Goal: Task Accomplishment & Management: Manage account settings

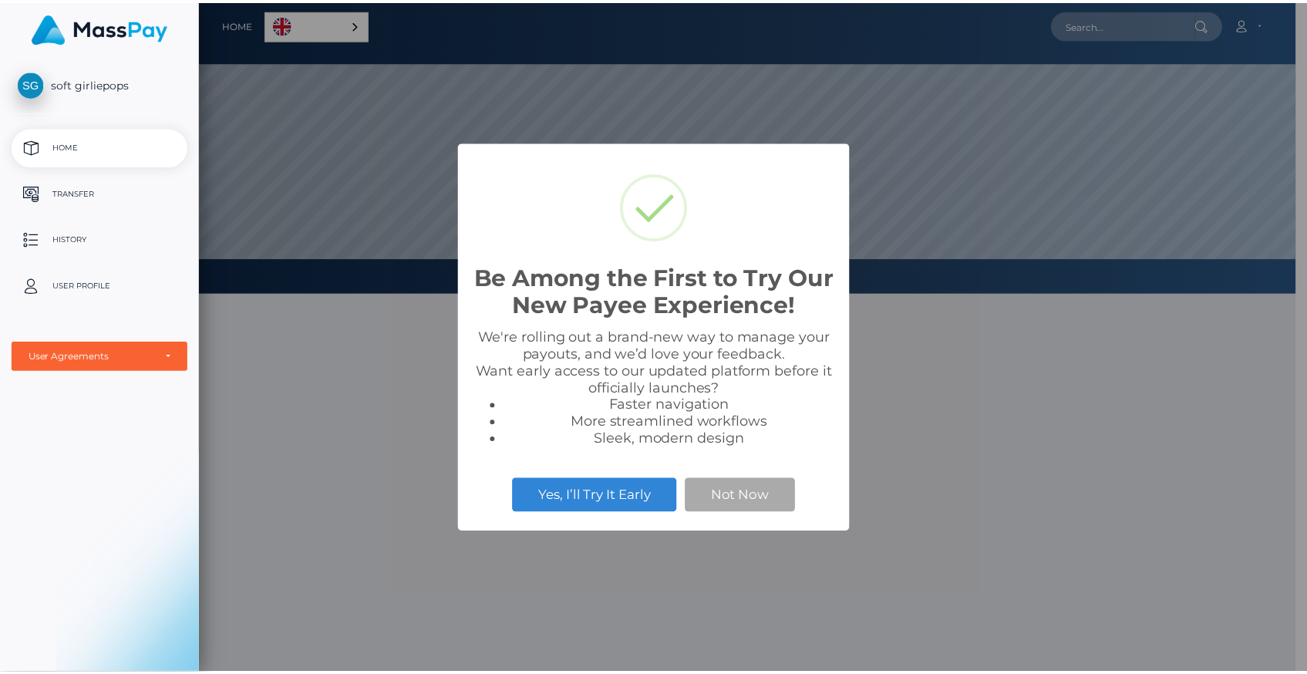
scroll to position [293, 1106]
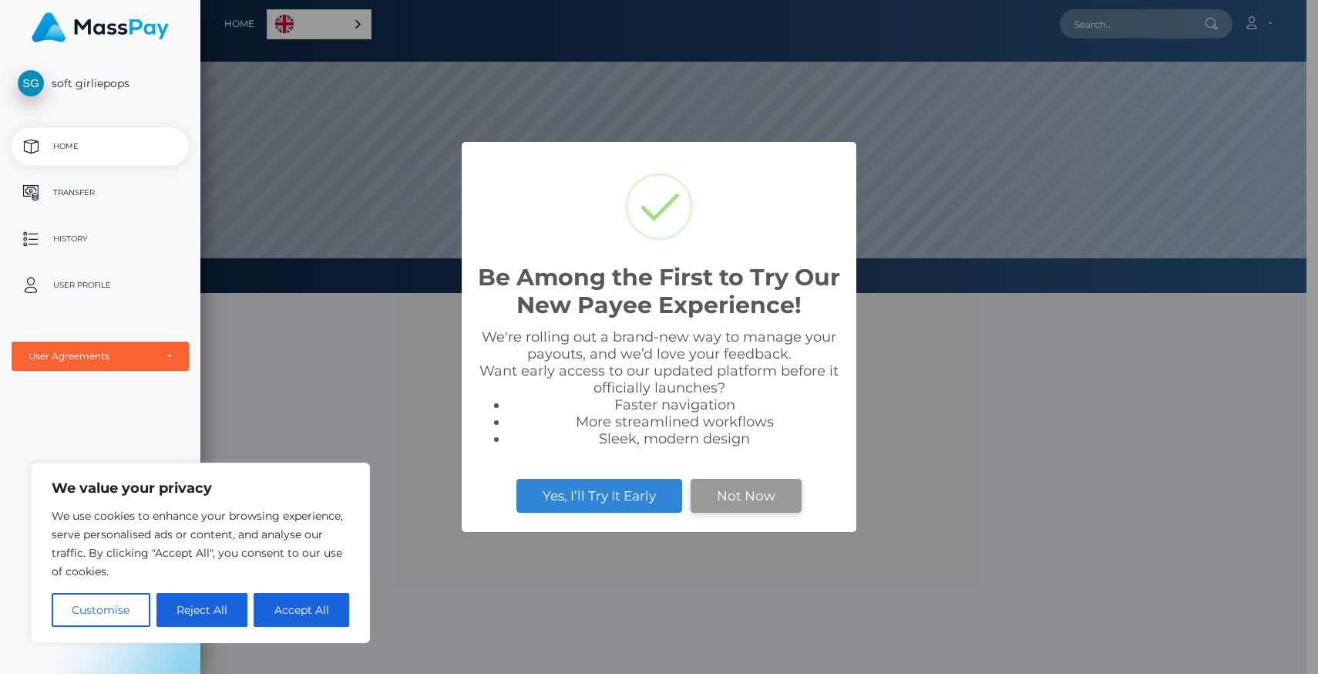
click at [763, 496] on button "Not Now" at bounding box center [746, 496] width 111 height 34
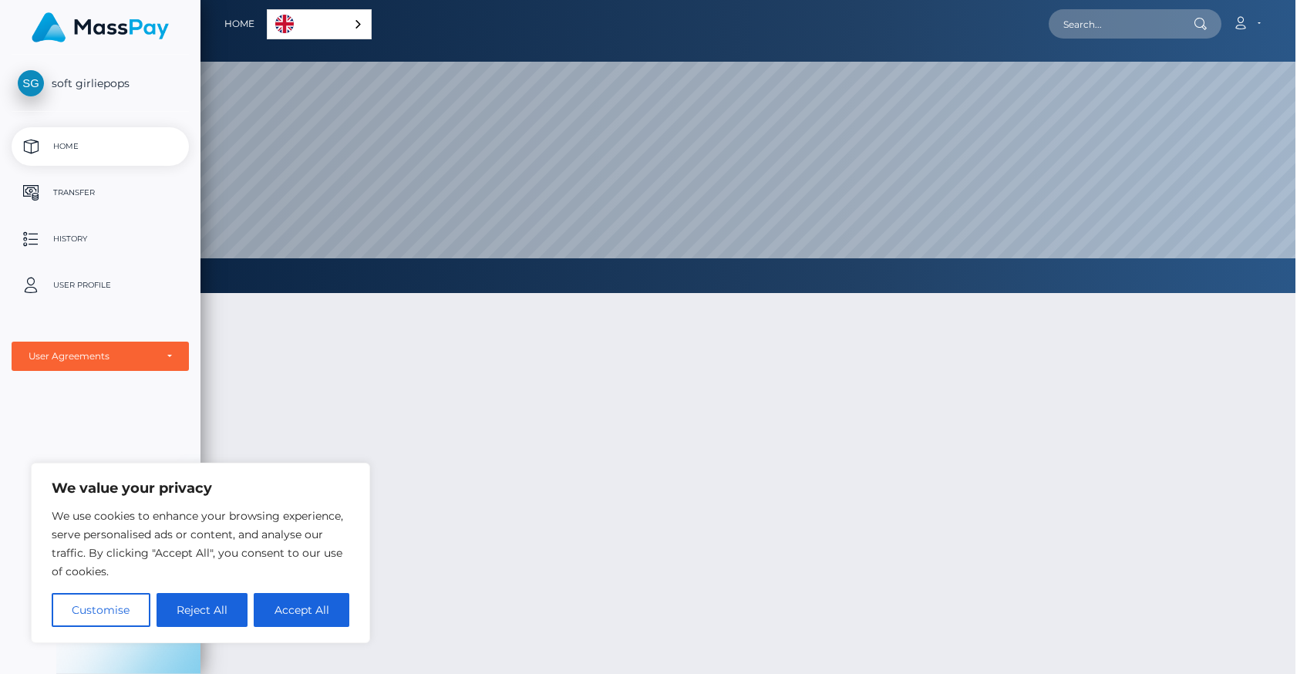
scroll to position [770690, 769876]
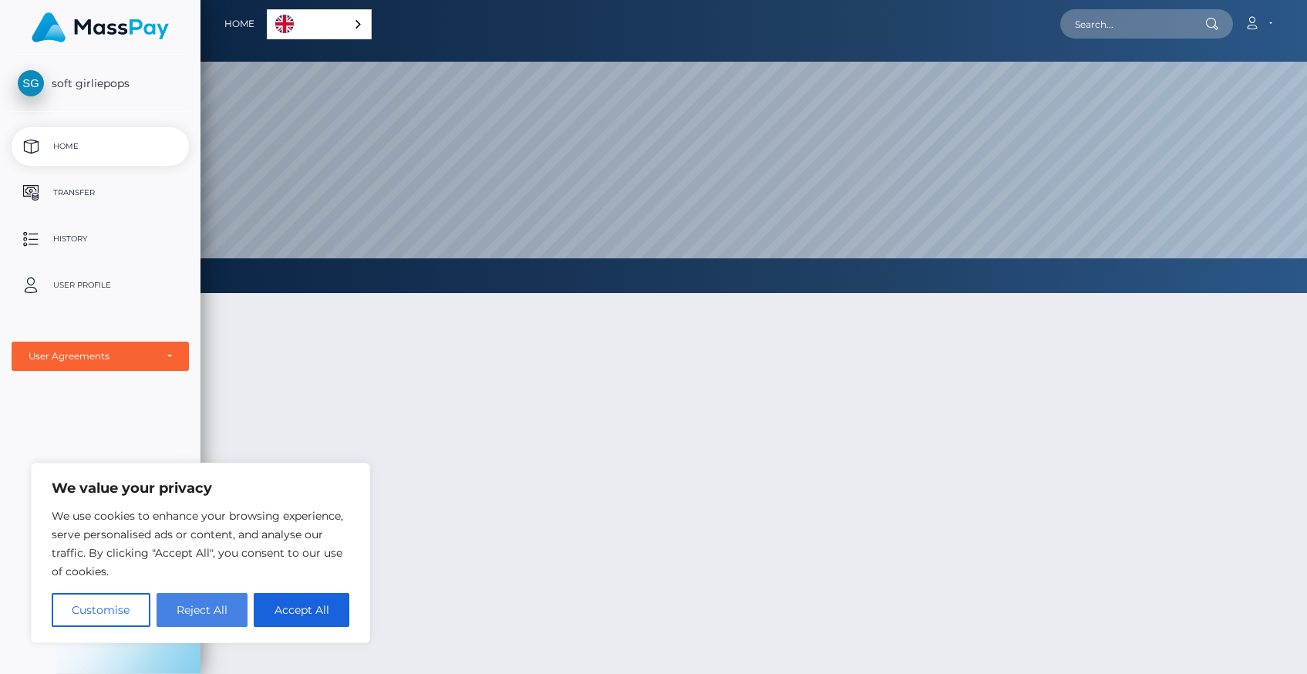
click at [199, 604] on button "Reject All" at bounding box center [203, 610] width 92 height 34
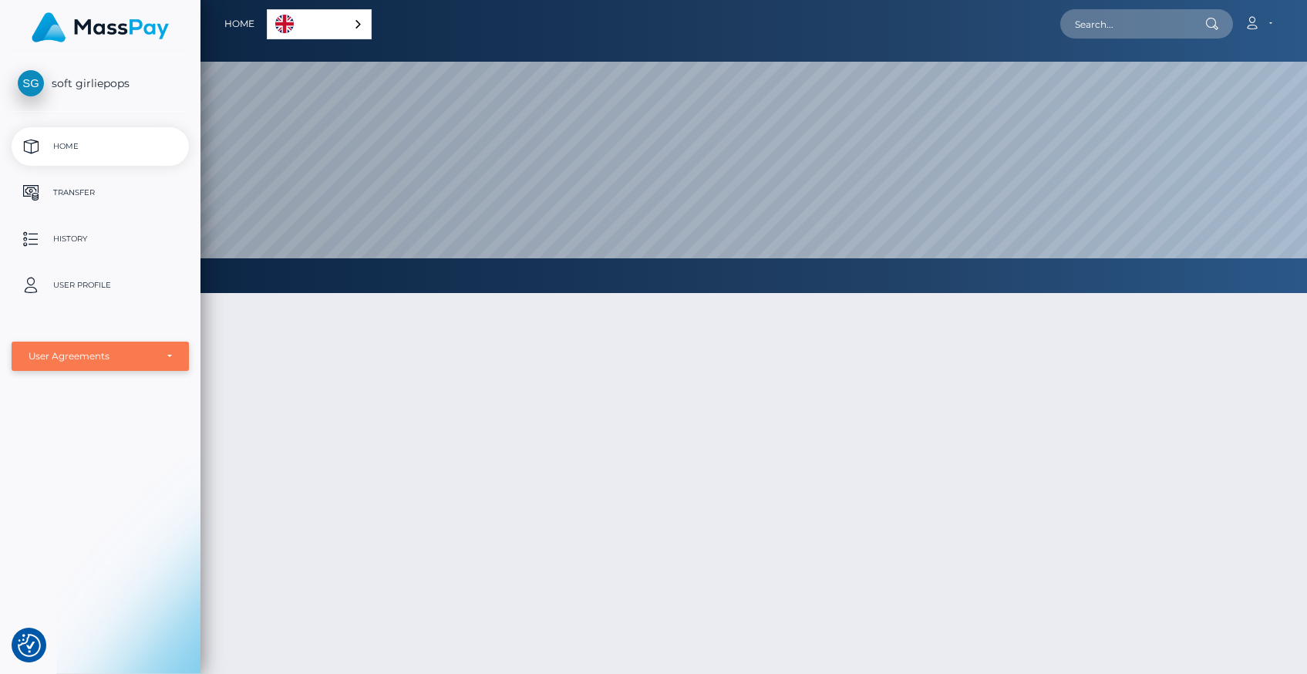
click at [107, 351] on div "User Agreements" at bounding box center [92, 356] width 126 height 12
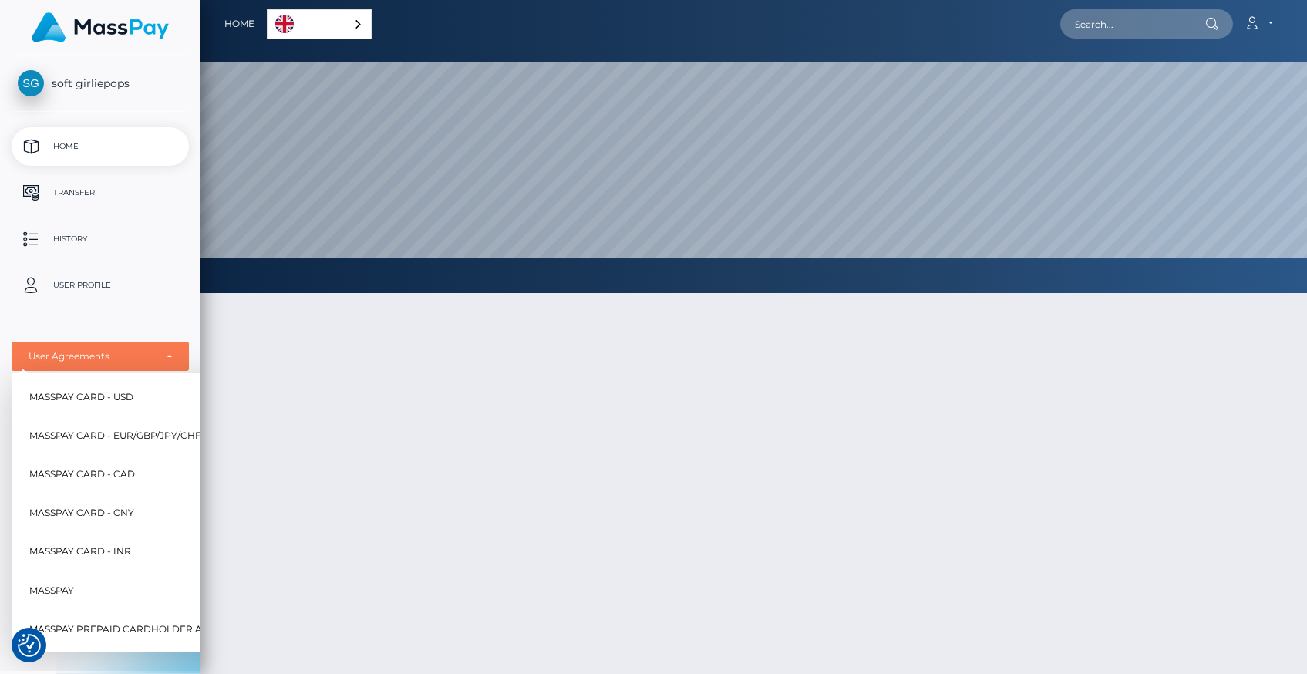
click at [106, 435] on span "MassPay Card - EUR/GBP/JPY/CHF/AUD" at bounding box center [127, 436] width 196 height 20
select select "2"
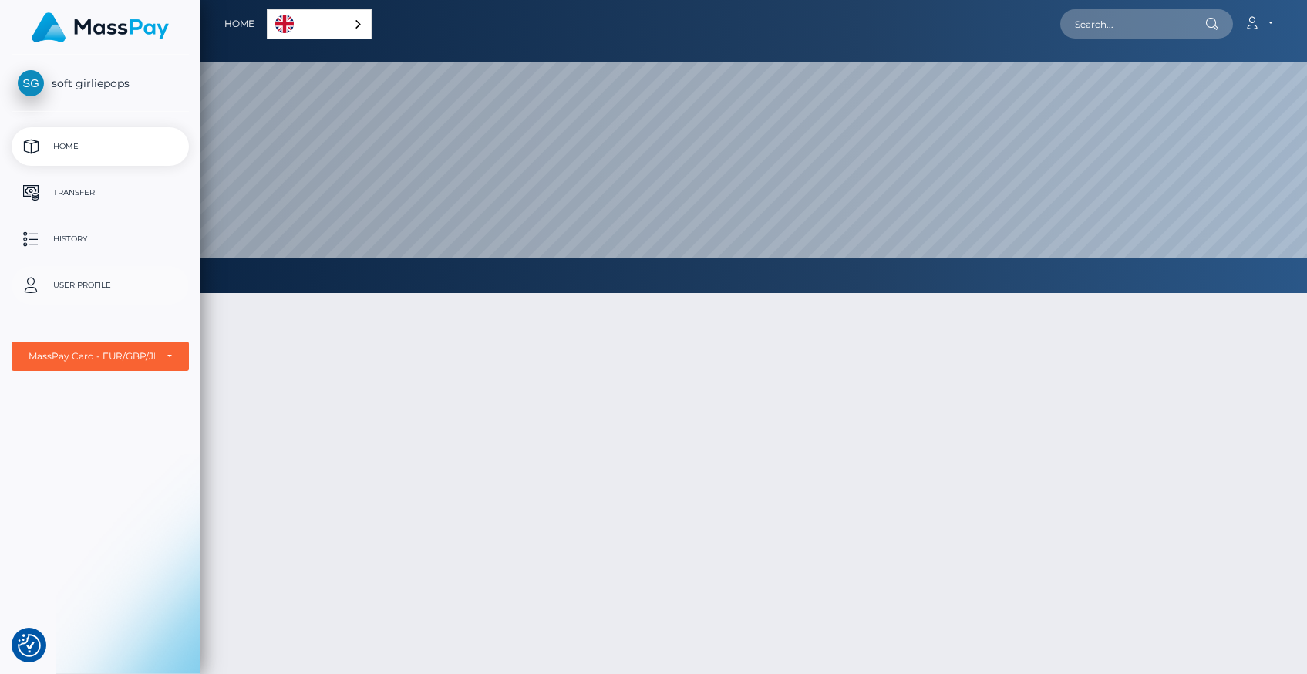
click at [96, 284] on p "User Profile" at bounding box center [100, 285] width 165 height 23
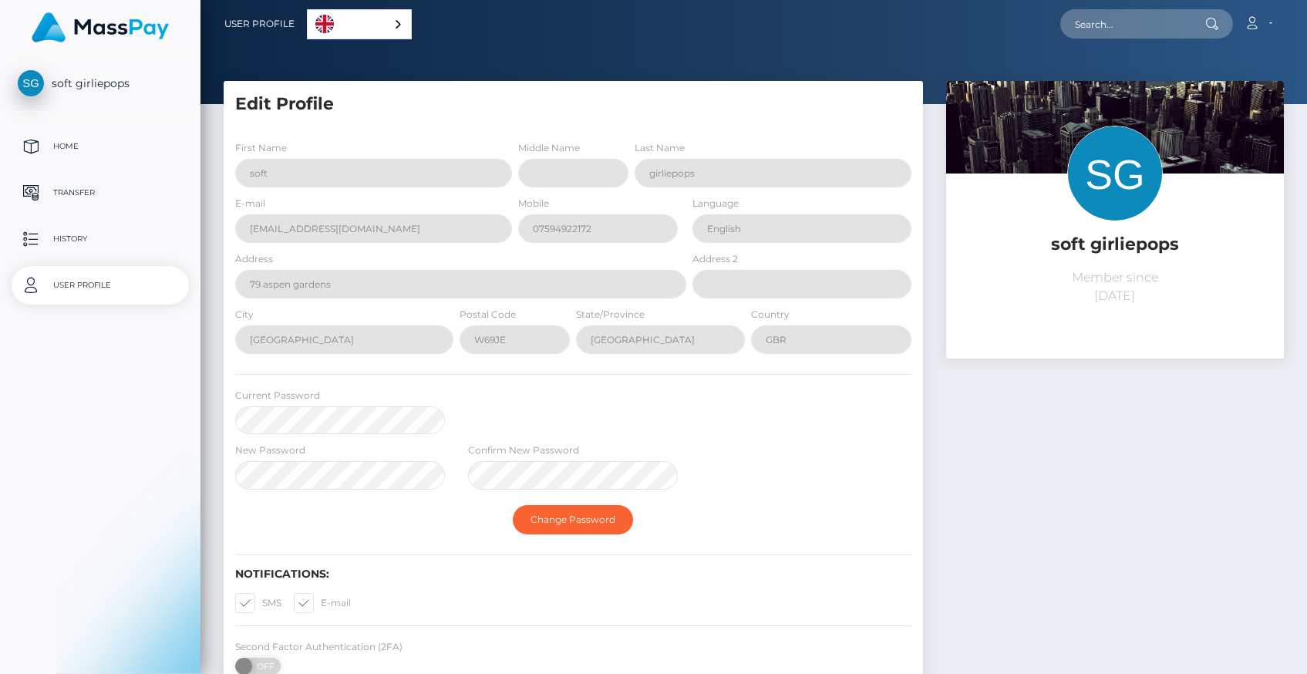
select select
click at [984, 78] on div at bounding box center [753, 52] width 1106 height 104
click at [1025, 368] on div "soft girliepops Member since [DATE]" at bounding box center [1114, 393] width 361 height 624
